Goal: Task Accomplishment & Management: Manage account settings

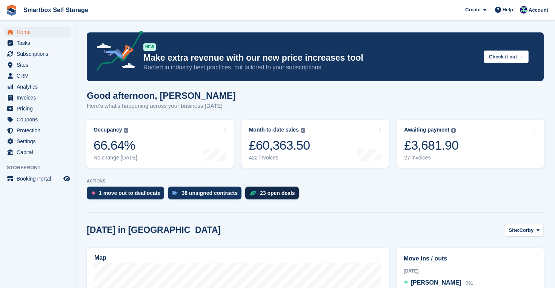
click at [282, 191] on div "23 open deals" at bounding box center [277, 193] width 35 height 6
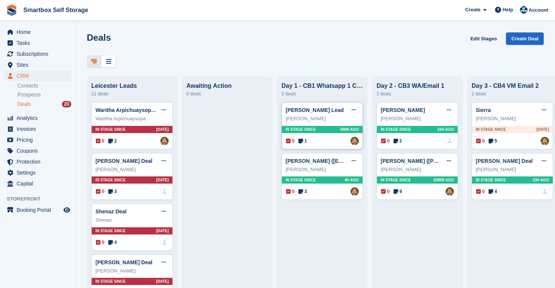
click at [343, 125] on div "[PERSON_NAME] Lead Edit deal [PERSON_NAME] as won [PERSON_NAME] as lost Delete …" at bounding box center [323, 125] width 82 height 47
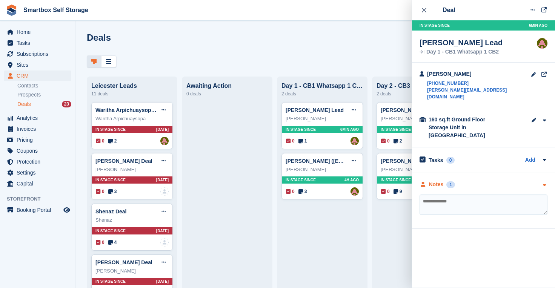
click at [438, 181] on div "Notes" at bounding box center [436, 185] width 15 height 8
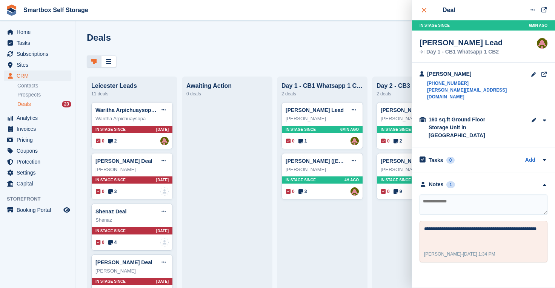
click at [424, 9] on icon "close" at bounding box center [424, 10] width 5 height 5
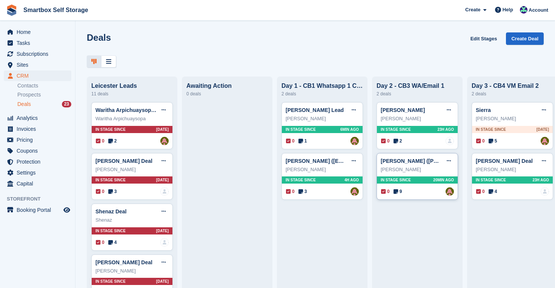
click at [433, 179] on span "20MIN AGO" at bounding box center [443, 180] width 21 height 6
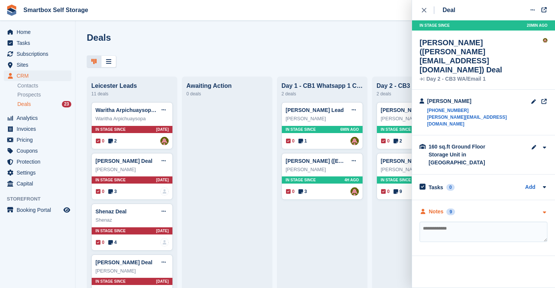
click at [437, 208] on div "Notes" at bounding box center [436, 212] width 15 height 8
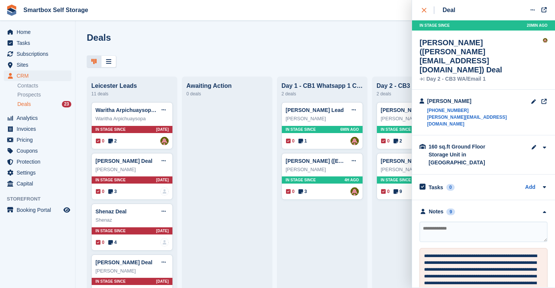
click at [424, 6] on div "close" at bounding box center [428, 10] width 12 height 8
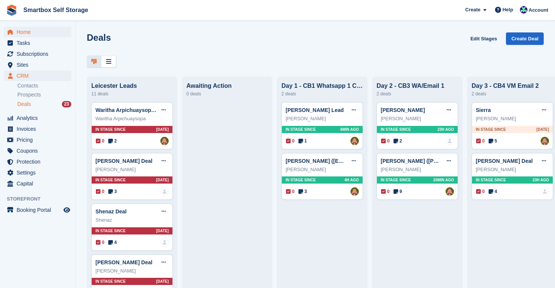
click at [32, 31] on span "Home" at bounding box center [39, 32] width 45 height 11
